Goal: Navigation & Orientation: Find specific page/section

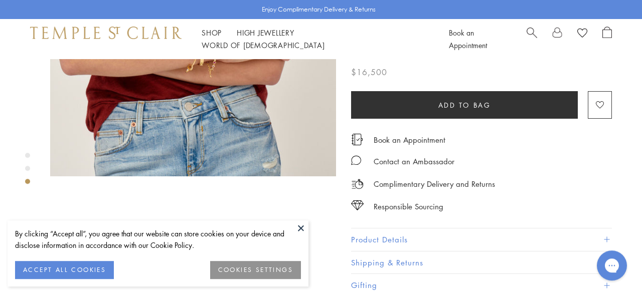
scroll to position [495, 0]
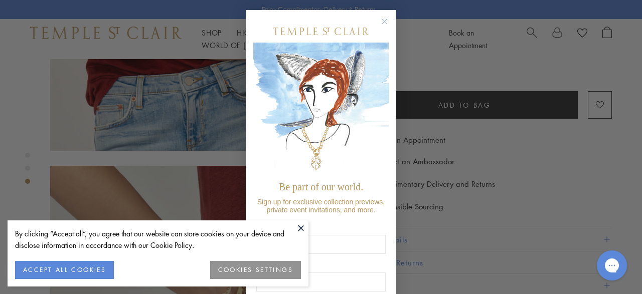
click at [388, 24] on circle "Close dialog" at bounding box center [385, 22] width 12 height 12
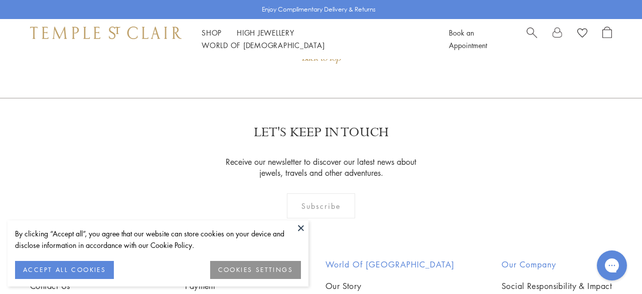
scroll to position [1253, 0]
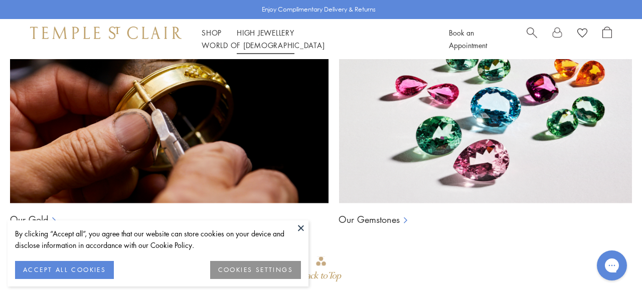
click at [251, 38] on link "High Jewellery High Jewellery" at bounding box center [266, 33] width 58 height 10
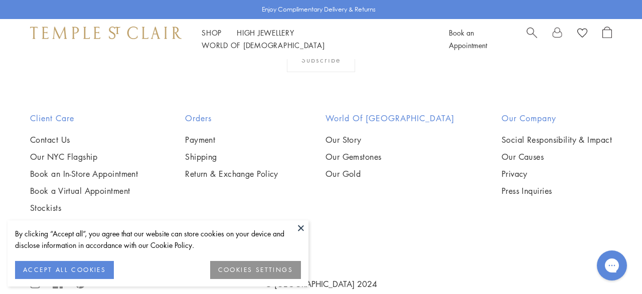
scroll to position [920, 0]
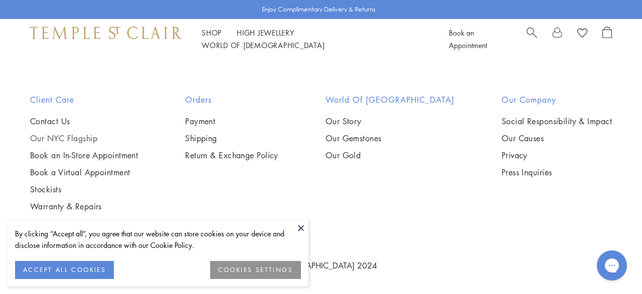
click at [90, 136] on link "Our NYC Flagship" at bounding box center [84, 138] width 108 height 11
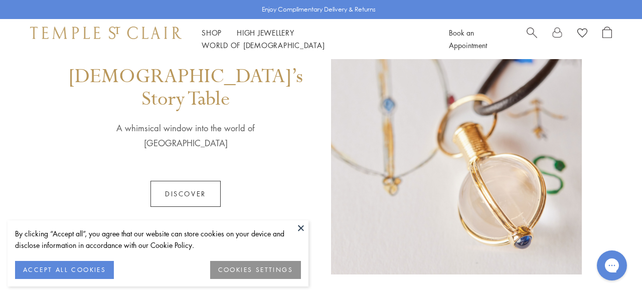
scroll to position [557, 0]
